Goal: Task Accomplishment & Management: Manage account settings

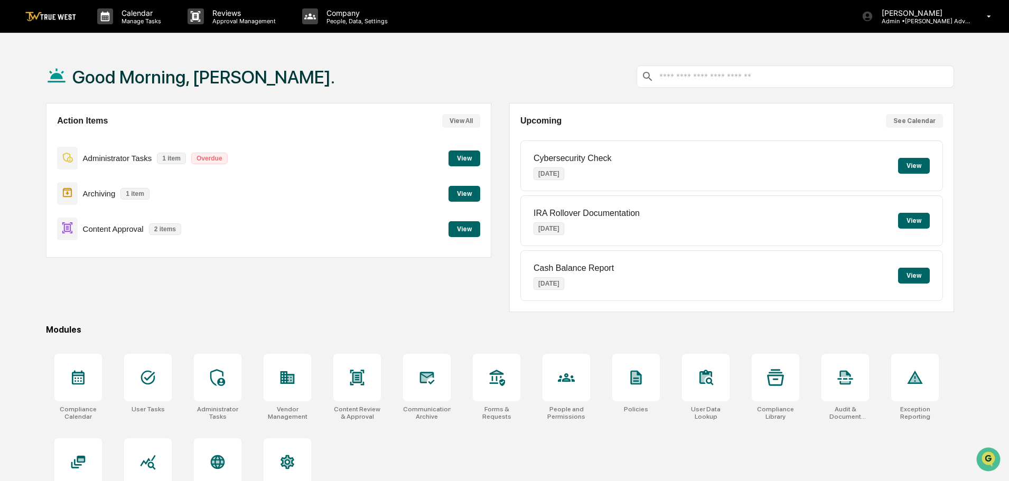
click at [458, 228] on button "View" at bounding box center [464, 229] width 32 height 16
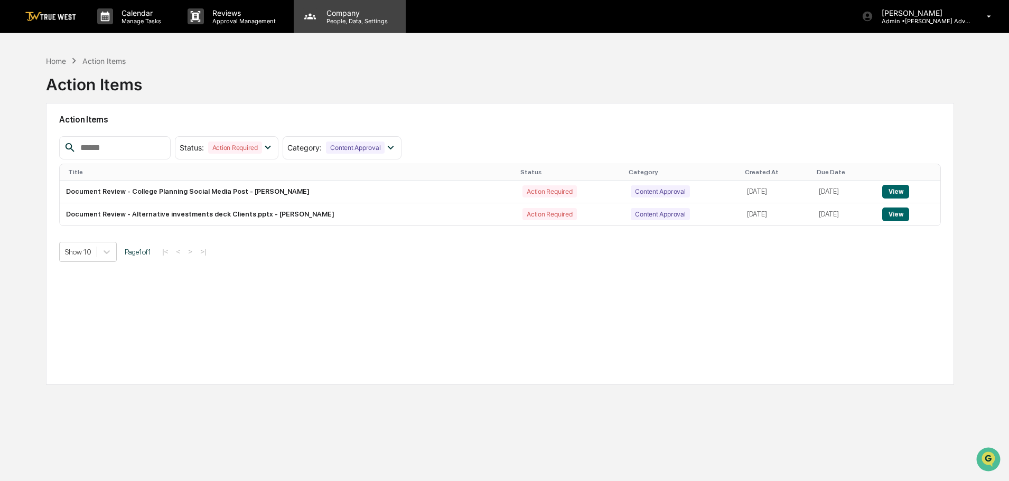
click at [347, 20] on p "People, Data, Settings" at bounding box center [355, 20] width 75 height 7
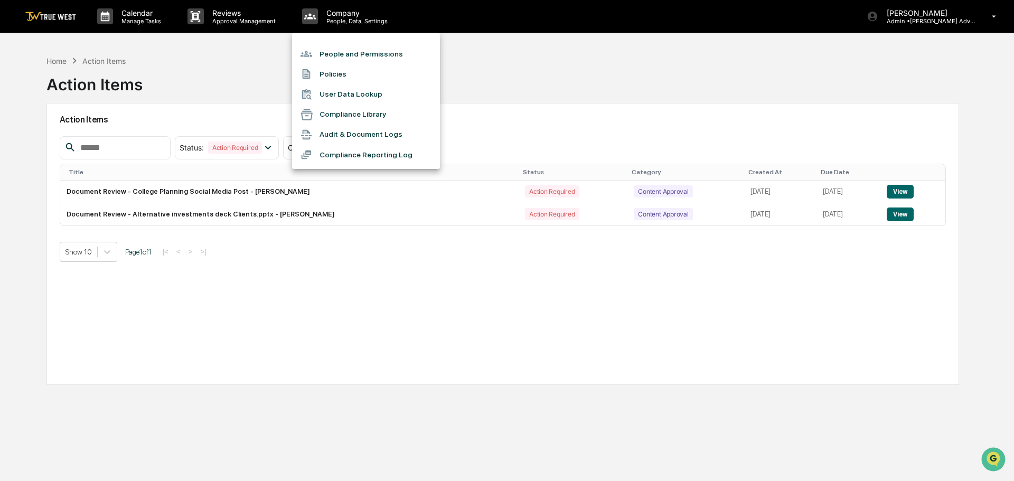
click at [351, 55] on li "People and Permissions" at bounding box center [366, 54] width 148 height 20
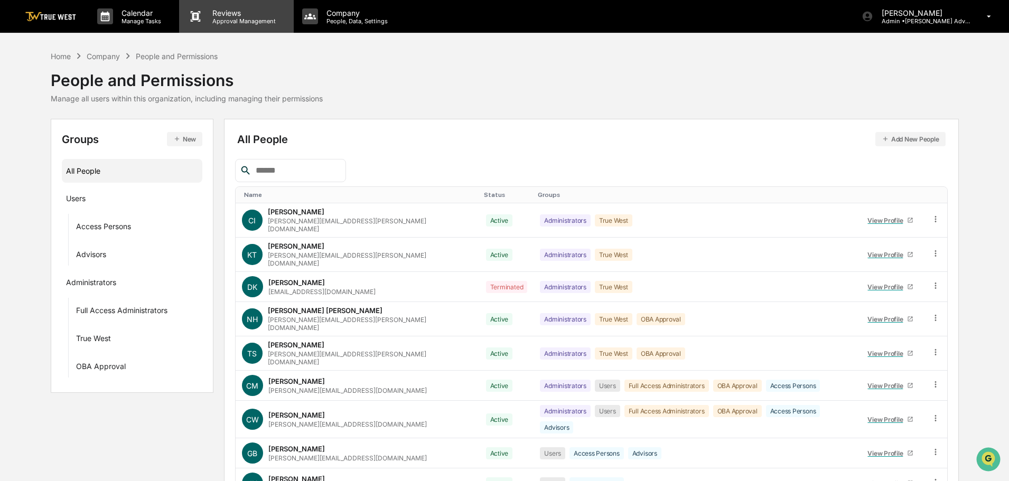
click at [237, 17] on p "Approval Management" at bounding box center [242, 20] width 77 height 7
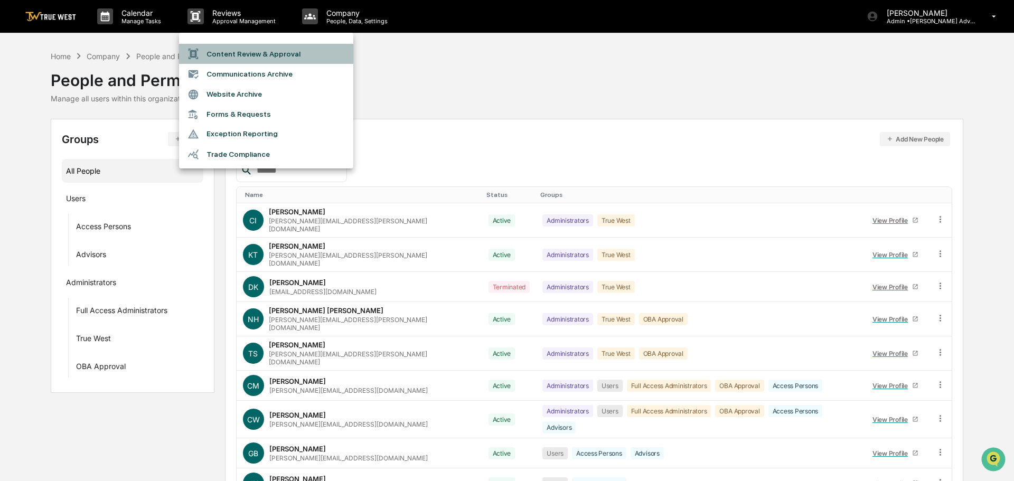
click at [224, 53] on li "Content Review & Approval" at bounding box center [266, 54] width 174 height 20
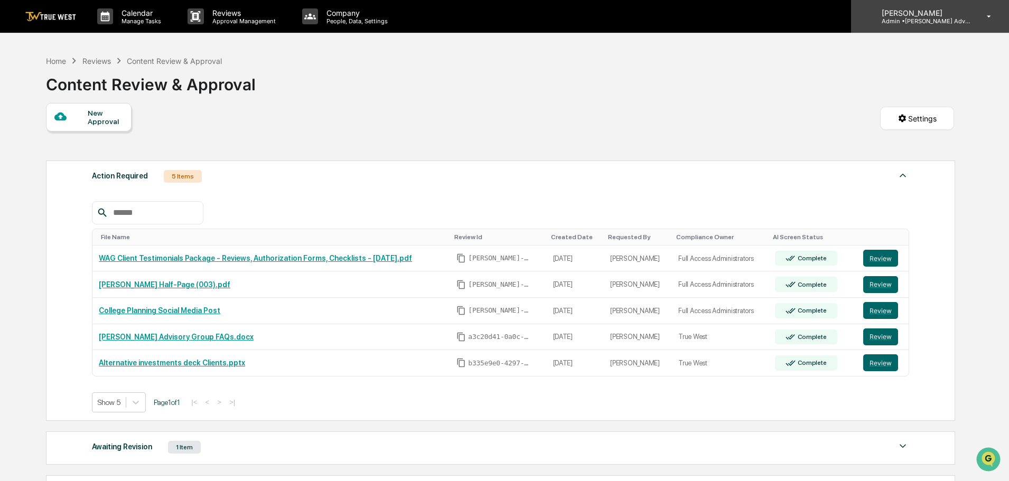
click at [934, 21] on p "Admin • [PERSON_NAME] Advisory Group" at bounding box center [922, 20] width 98 height 7
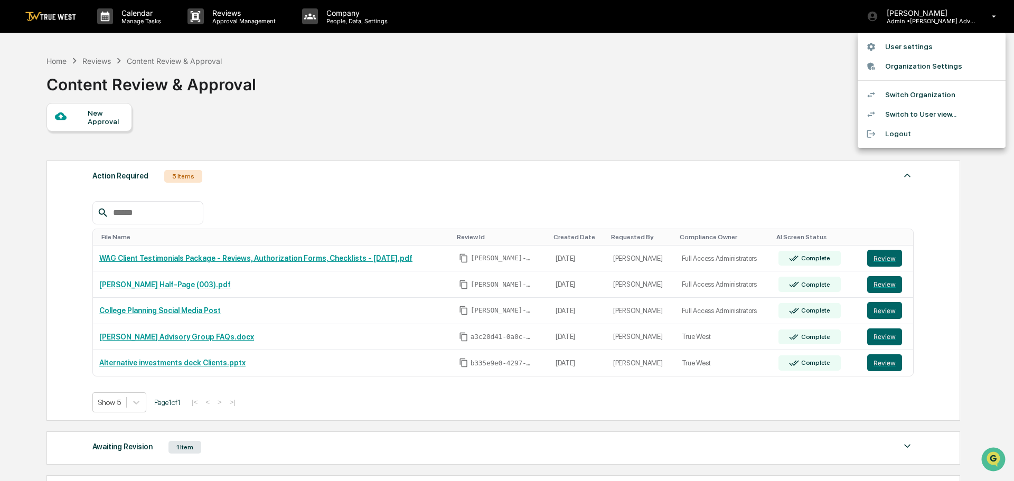
click at [900, 96] on li "Switch Organization" at bounding box center [932, 95] width 148 height 20
